Goal: Task Accomplishment & Management: Manage account settings

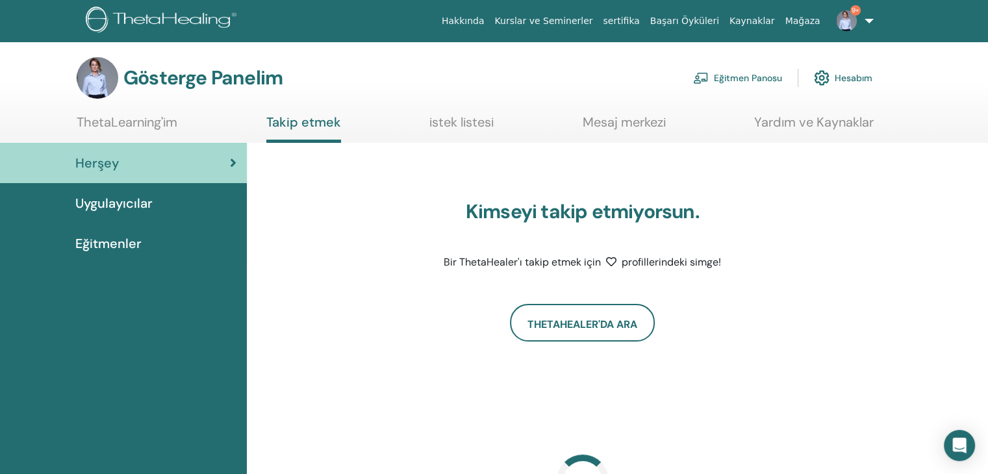
click at [752, 82] on font "Eğitmen Panosu" at bounding box center [748, 79] width 68 height 12
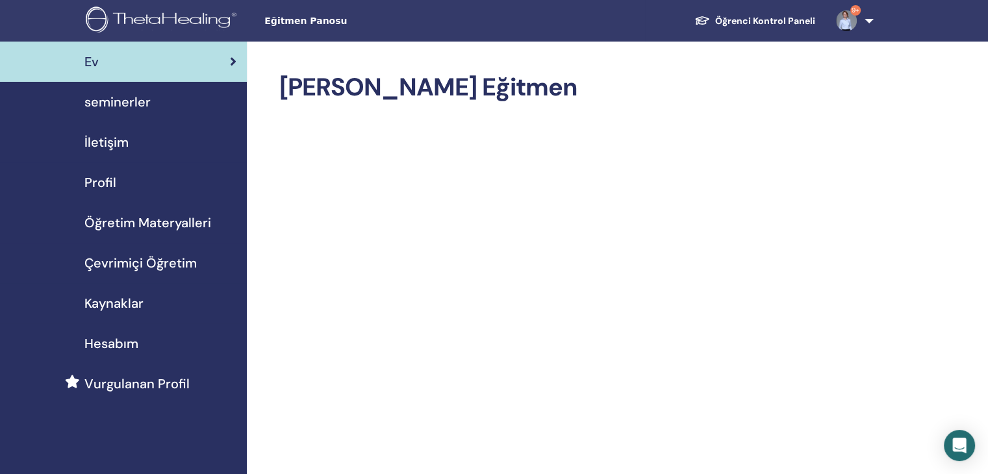
click at [127, 101] on span "seminerler" at bounding box center [117, 101] width 66 height 19
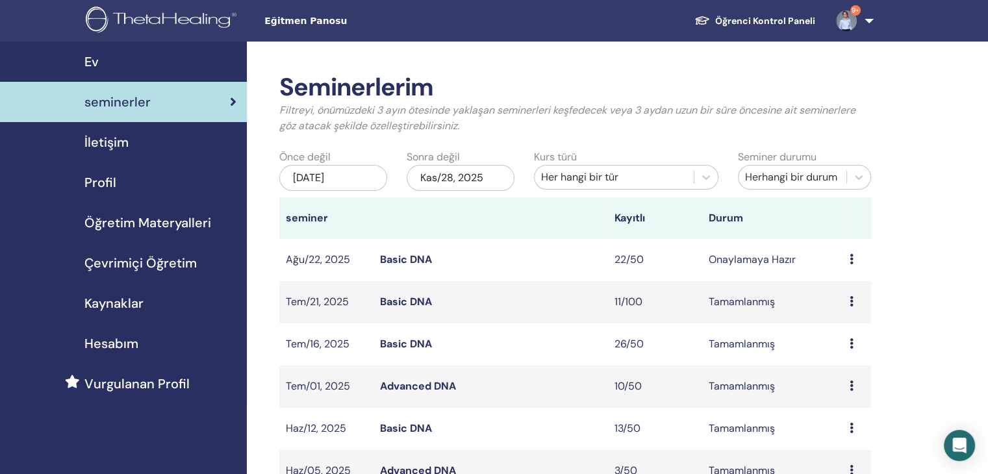
click at [415, 266] on td "Basic DNA" at bounding box center [490, 260] width 234 height 42
click at [415, 260] on link "Basic DNA" at bounding box center [406, 260] width 52 height 14
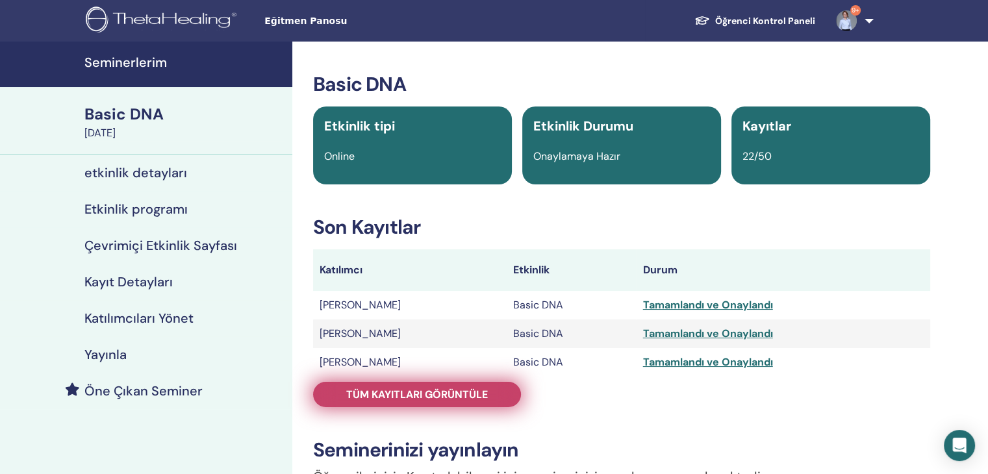
click at [369, 390] on span "Tüm kayıtları görüntüle" at bounding box center [417, 395] width 142 height 14
